Goal: Task Accomplishment & Management: Manage account settings

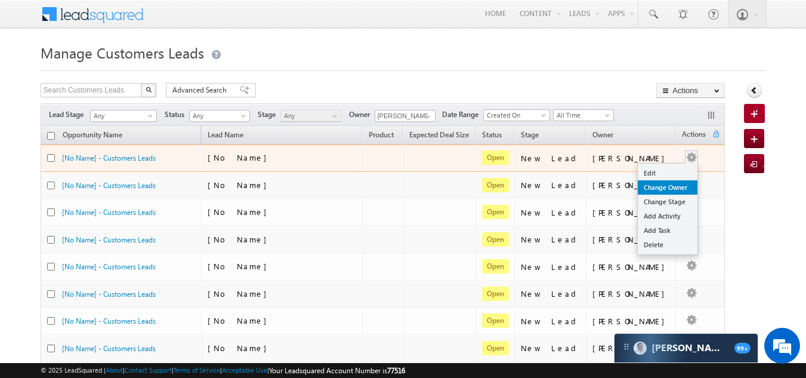
click at [667, 192] on link "Change Owner" at bounding box center [668, 187] width 60 height 14
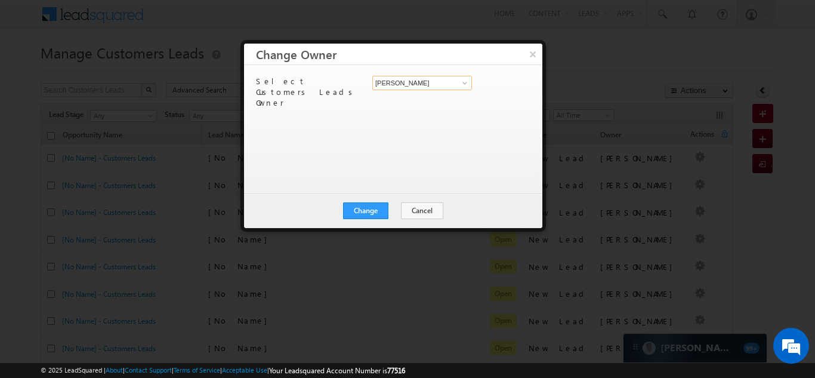
click at [443, 79] on input "[PERSON_NAME]" at bounding box center [422, 83] width 100 height 14
click at [466, 87] on span at bounding box center [465, 83] width 10 height 10
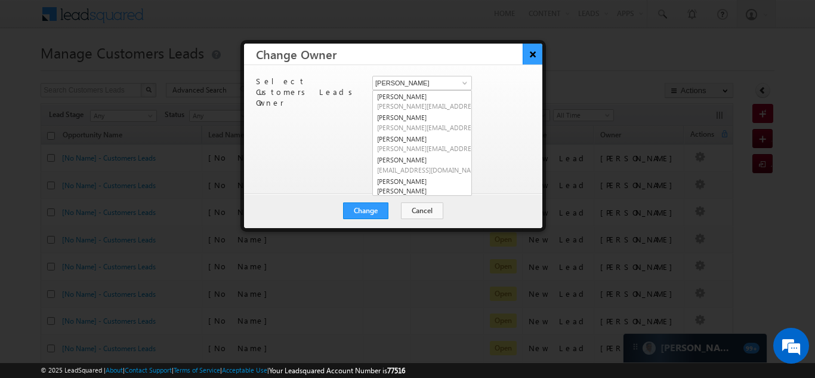
click at [533, 63] on button "×" at bounding box center [532, 54] width 20 height 21
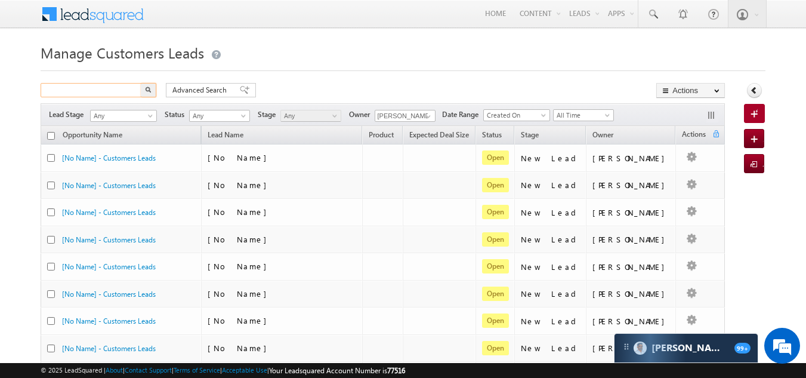
click at [81, 92] on input "text" at bounding box center [92, 90] width 102 height 14
type input "9605405020-9"
click at [141, 83] on button "button" at bounding box center [149, 90] width 16 height 14
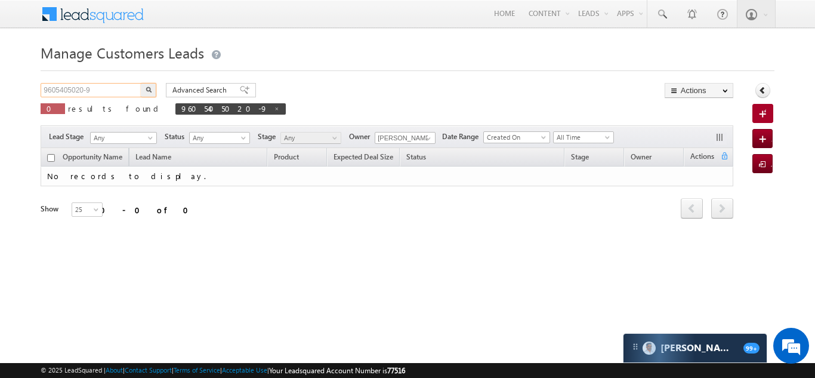
click at [104, 89] on input "9605405020-9" at bounding box center [92, 90] width 102 height 14
type input "96054050209"
click at [152, 89] on button "button" at bounding box center [149, 90] width 16 height 14
click at [118, 92] on input "96054050209" at bounding box center [92, 90] width 102 height 14
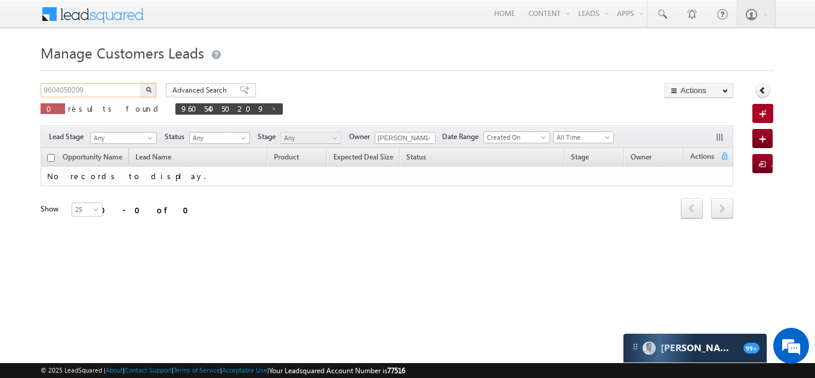
type input "9604050209"
click at [146, 88] on img "button" at bounding box center [149, 89] width 6 height 6
click at [410, 141] on input "[PERSON_NAME]" at bounding box center [405, 138] width 61 height 12
click at [427, 137] on span at bounding box center [428, 139] width 10 height 10
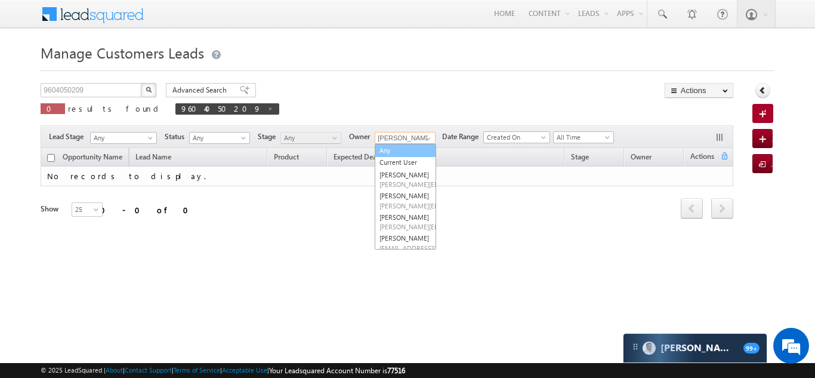
click at [410, 153] on link "Any" at bounding box center [405, 151] width 61 height 14
type input "Any"
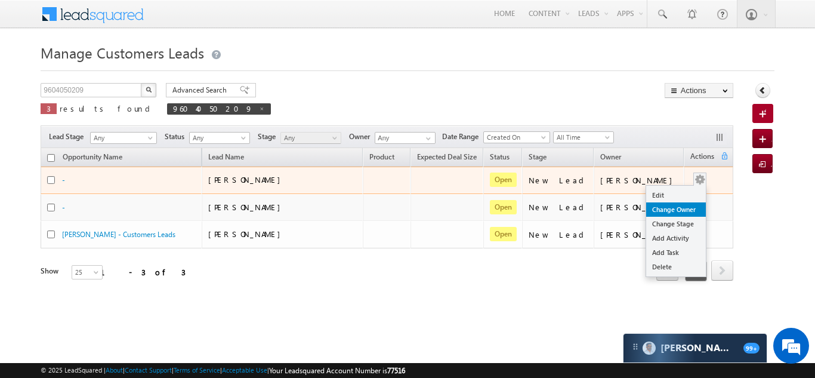
click at [679, 214] on link "Change Owner" at bounding box center [676, 209] width 60 height 14
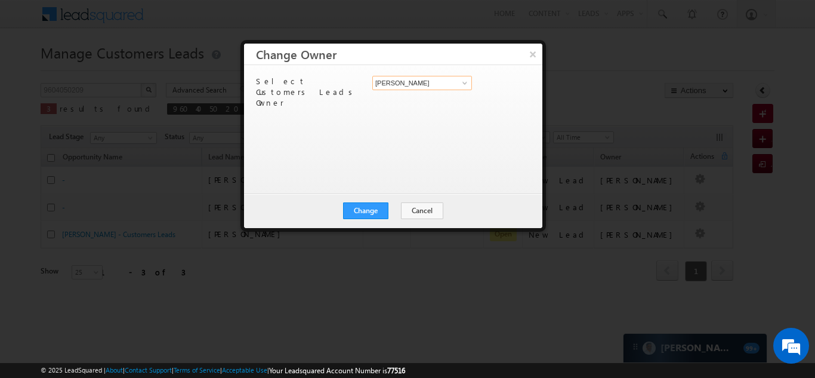
click at [436, 82] on input "[PERSON_NAME]" at bounding box center [422, 83] width 100 height 14
click at [468, 80] on span at bounding box center [465, 83] width 10 height 10
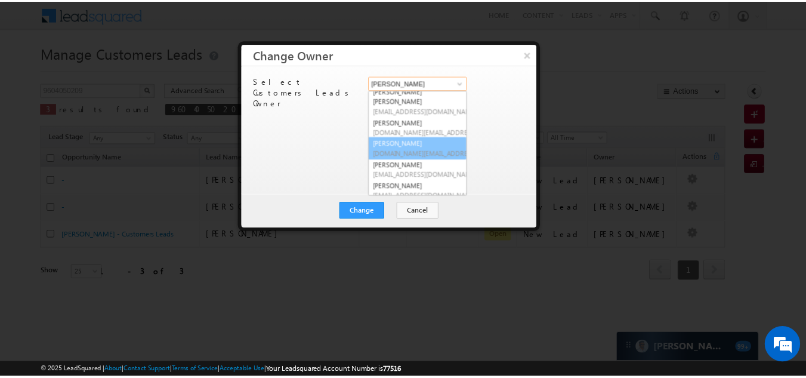
scroll to position [94, 0]
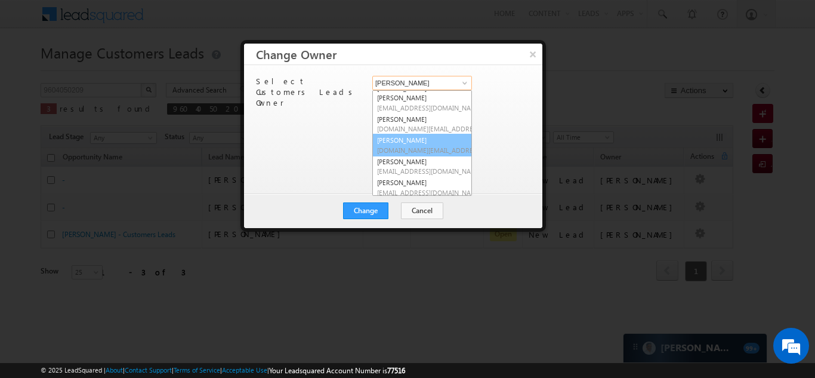
click at [428, 134] on link "[PERSON_NAME] [DOMAIN_NAME][EMAIL_ADDRESS][DOMAIN_NAME]" at bounding box center [422, 145] width 100 height 23
type input "[PERSON_NAME]"
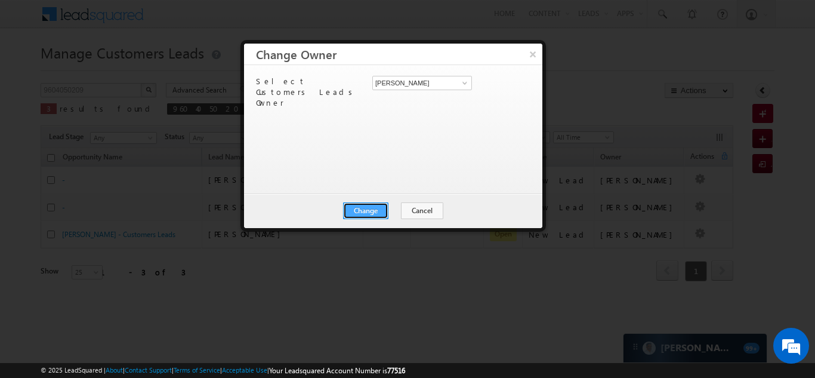
click at [369, 212] on button "Change" at bounding box center [365, 210] width 45 height 17
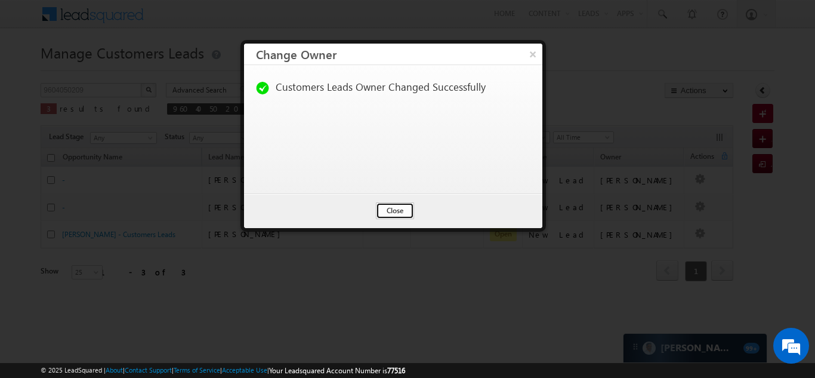
click at [382, 211] on button "Close" at bounding box center [395, 210] width 38 height 17
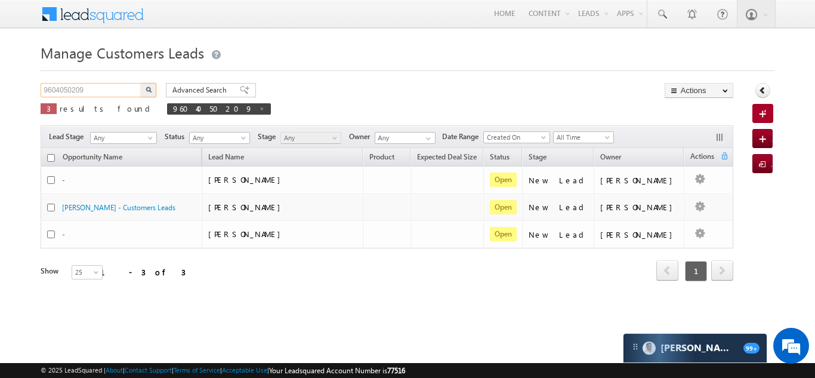
click at [126, 89] on input "9604050209" at bounding box center [92, 90] width 102 height 14
paste input "7709715627"
click at [153, 94] on button "button" at bounding box center [149, 90] width 16 height 14
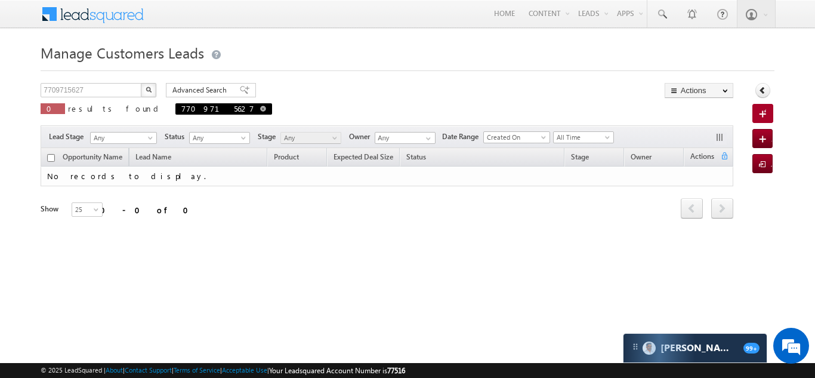
click at [260, 108] on span at bounding box center [263, 109] width 6 height 6
type input "Search Customers Leads"
